Goal: Task Accomplishment & Management: Manage account settings

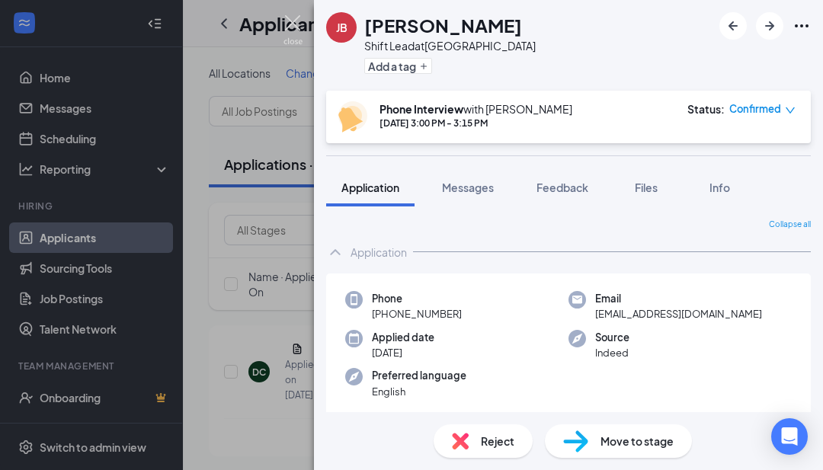
click at [291, 23] on img at bounding box center [292, 30] width 19 height 30
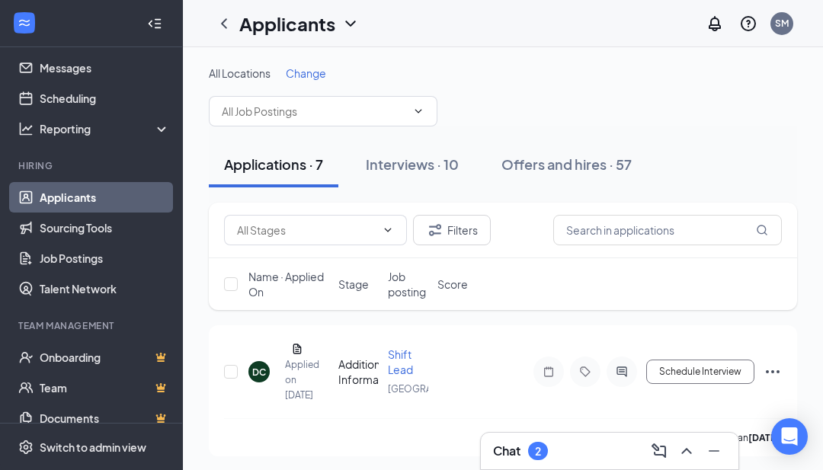
scroll to position [39, 0]
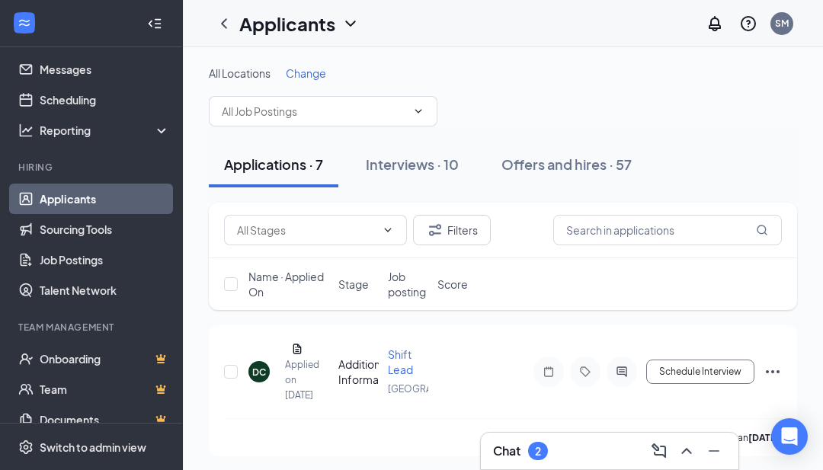
click at [78, 257] on link "Job Postings" at bounding box center [105, 260] width 130 height 30
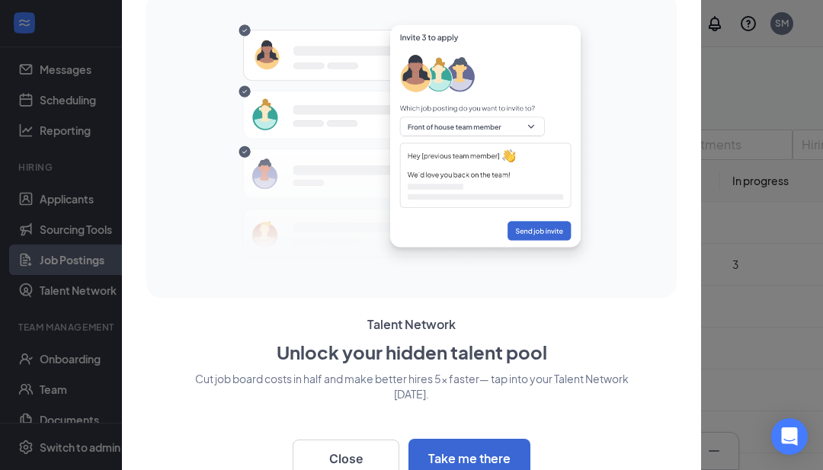
click at [361, 451] on button "Close" at bounding box center [346, 459] width 107 height 38
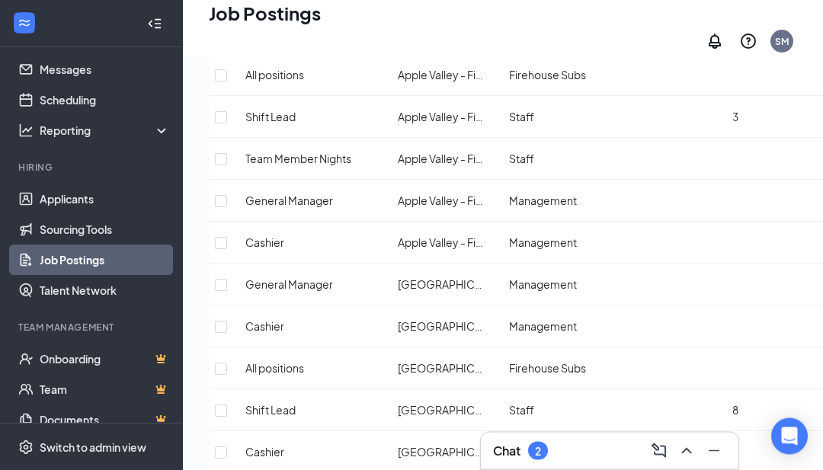
scroll to position [157, 0]
click at [227, 165] on input "checkbox" at bounding box center [221, 159] width 12 height 12
checkbox input "true"
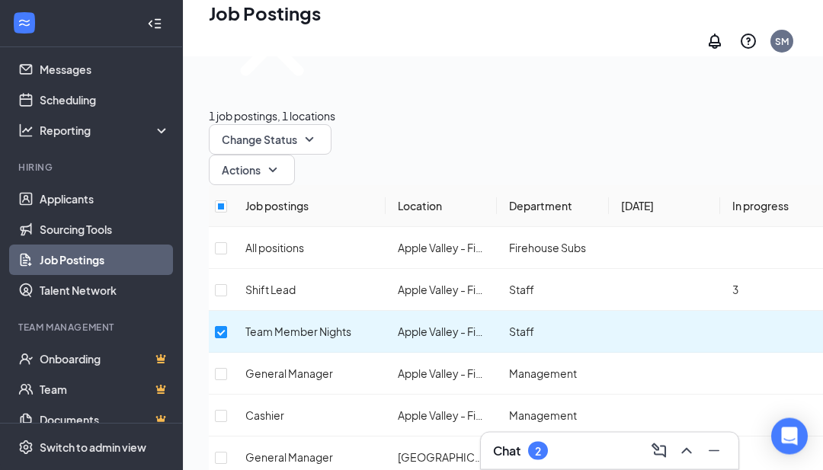
scroll to position [134, 0]
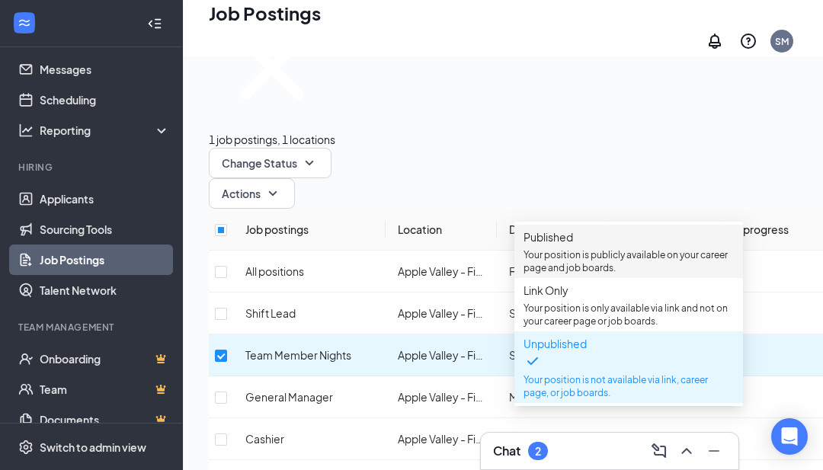
click at [639, 263] on p "Your position is publicly available on your career page and job boards." at bounding box center [629, 261] width 210 height 26
